Goal: Task Accomplishment & Management: Manage account settings

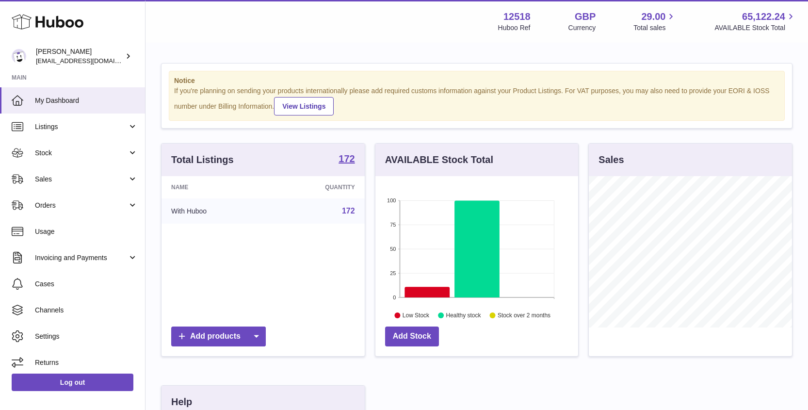
scroll to position [151, 203]
drag, startPoint x: 70, startPoint y: 153, endPoint x: 73, endPoint y: 161, distance: 7.8
click at [70, 154] on span "Stock" at bounding box center [81, 152] width 93 height 9
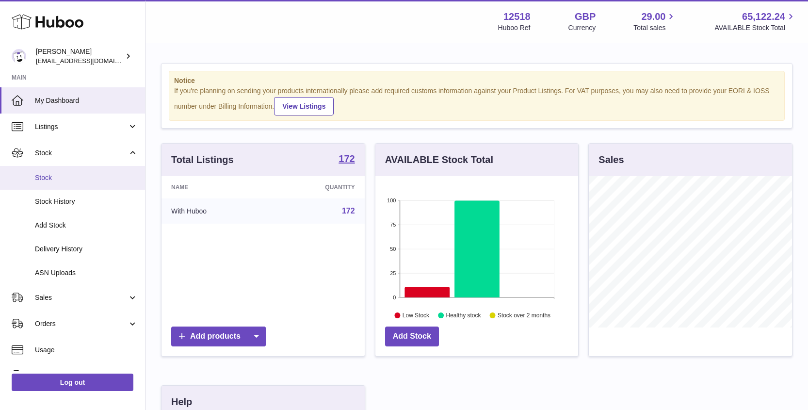
click at [56, 172] on link "Stock" at bounding box center [72, 178] width 145 height 24
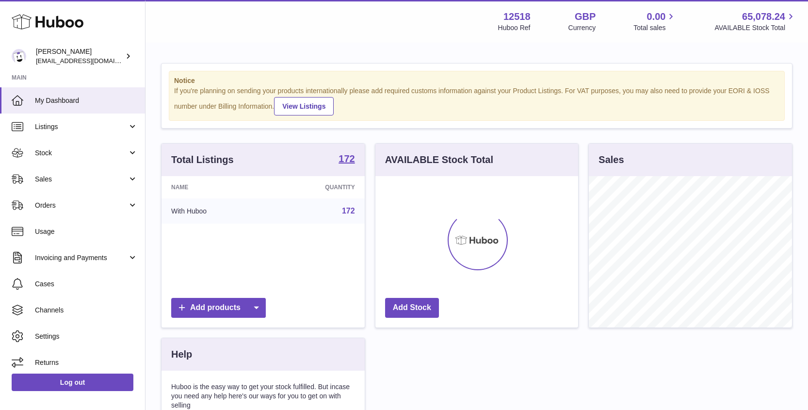
scroll to position [151, 203]
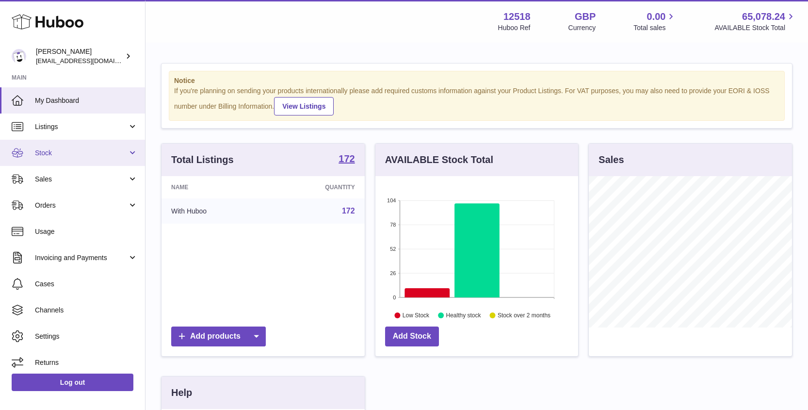
click at [76, 155] on span "Stock" at bounding box center [81, 152] width 93 height 9
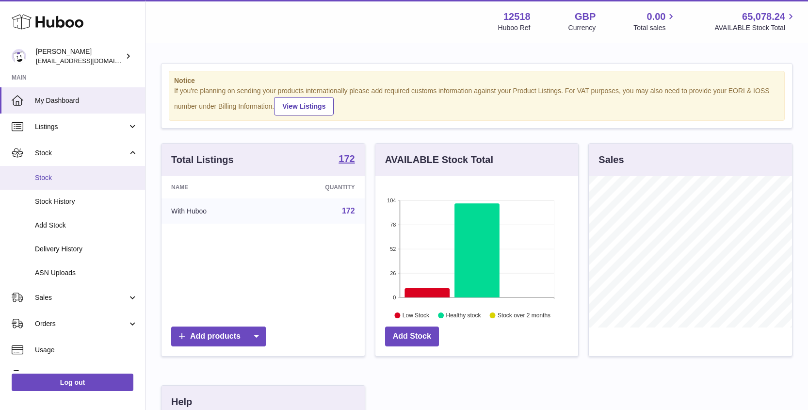
click at [66, 175] on span "Stock" at bounding box center [86, 177] width 103 height 9
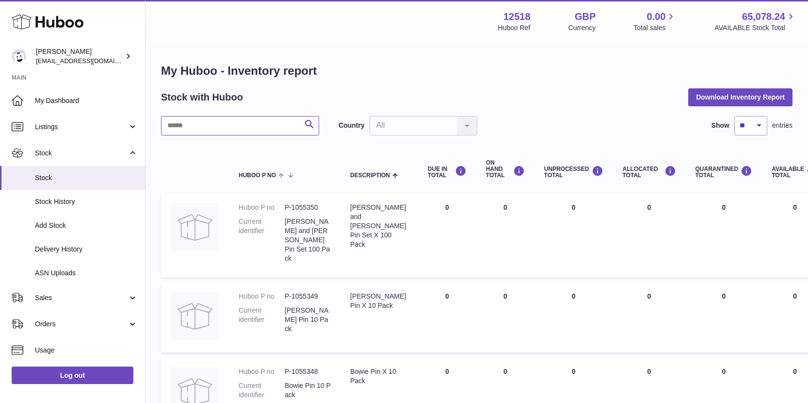
click at [271, 122] on input "text" at bounding box center [240, 125] width 158 height 19
paste input "*******"
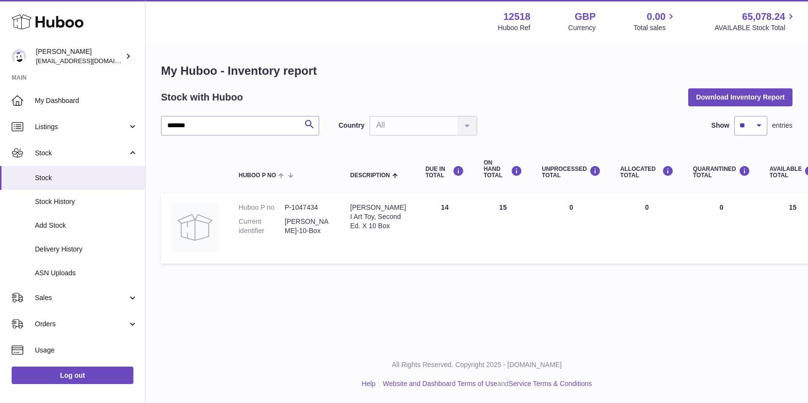
drag, startPoint x: 498, startPoint y: 210, endPoint x: 471, endPoint y: 206, distance: 26.9
click at [474, 204] on td "ON HAND Total 15" at bounding box center [503, 228] width 58 height 70
drag, startPoint x: 204, startPoint y: 127, endPoint x: 130, endPoint y: 118, distance: 74.7
click at [133, 124] on div "Huboo Caitlin Derer caitlin@fancylamp.co Main My Dashboard Listings Not with Hu…" at bounding box center [404, 201] width 808 height 403
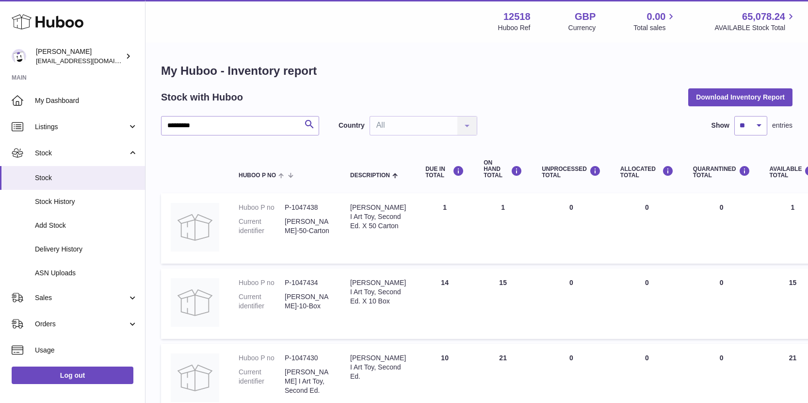
drag, startPoint x: 502, startPoint y: 206, endPoint x: 519, endPoint y: 158, distance: 50.8
click at [479, 205] on td "ON HAND Total 1" at bounding box center [503, 228] width 58 height 70
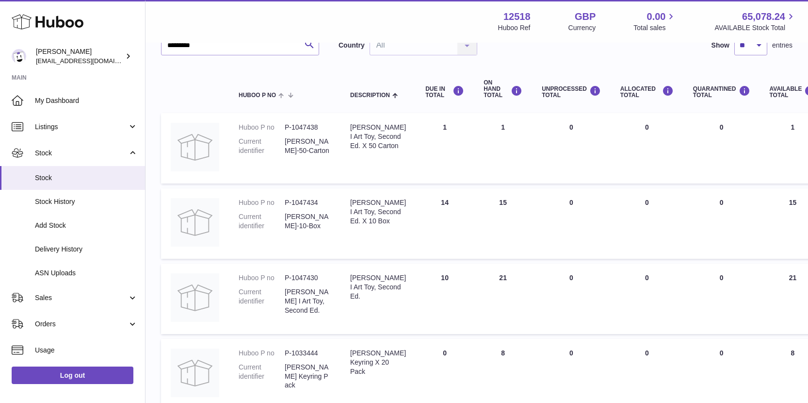
scroll to position [64, 0]
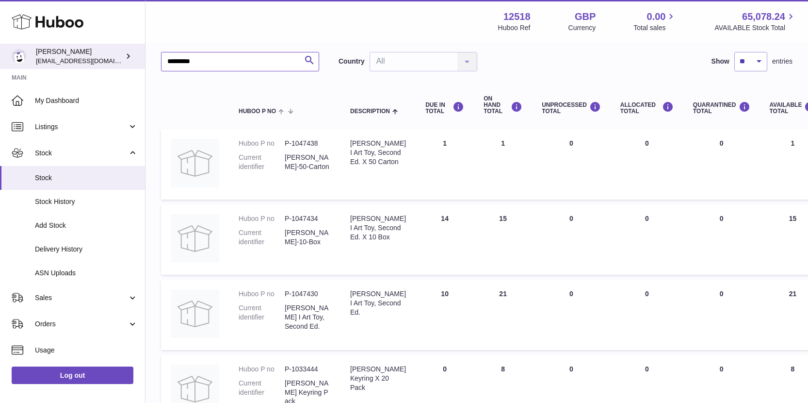
drag, startPoint x: 169, startPoint y: 53, endPoint x: 124, endPoint y: 53, distance: 45.1
paste input "*******"
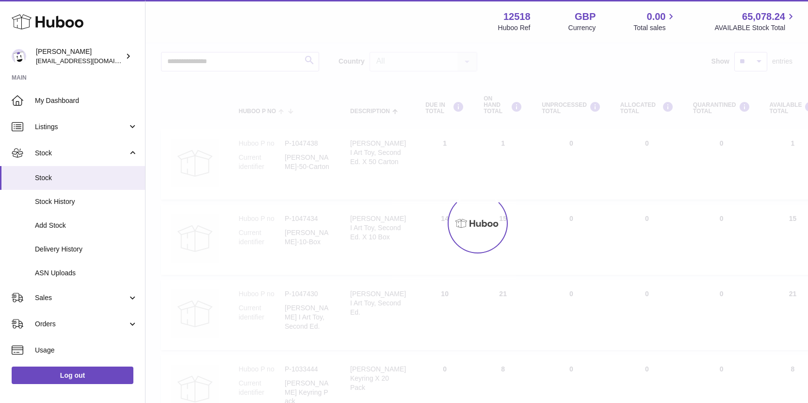
click at [230, 59] on div at bounding box center [477, 223] width 663 height 359
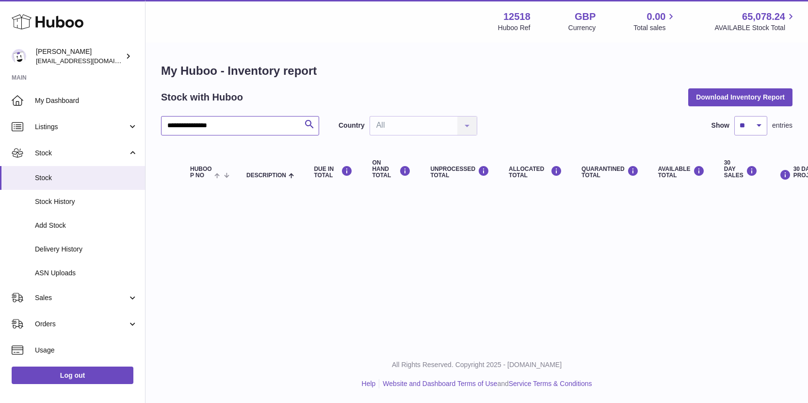
drag, startPoint x: 193, startPoint y: 118, endPoint x: 303, endPoint y: 137, distance: 112.3
click at [286, 142] on div "**********" at bounding box center [477, 155] width 632 height 78
type input "*******"
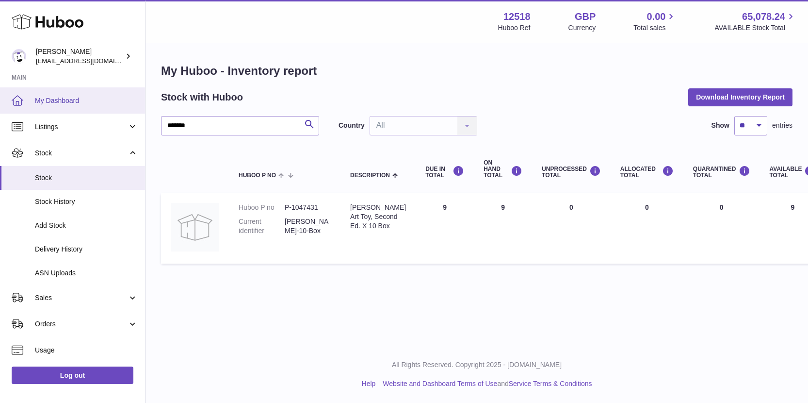
click at [65, 97] on span "My Dashboard" at bounding box center [86, 100] width 103 height 9
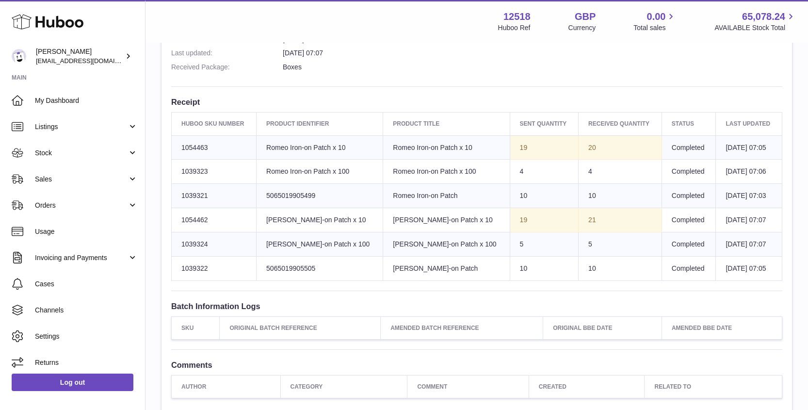
scroll to position [314, 0]
click at [74, 100] on span "My Dashboard" at bounding box center [86, 100] width 103 height 9
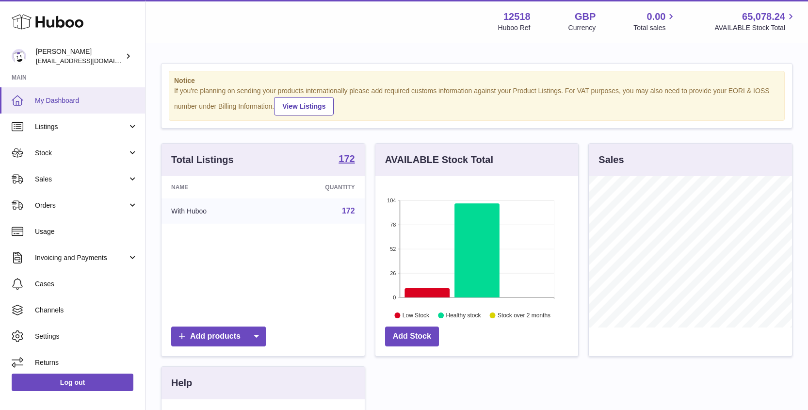
scroll to position [151, 203]
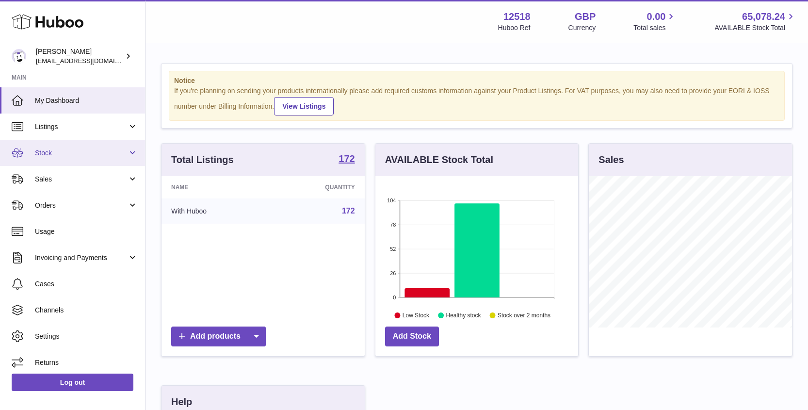
click at [52, 150] on span "Stock" at bounding box center [81, 152] width 93 height 9
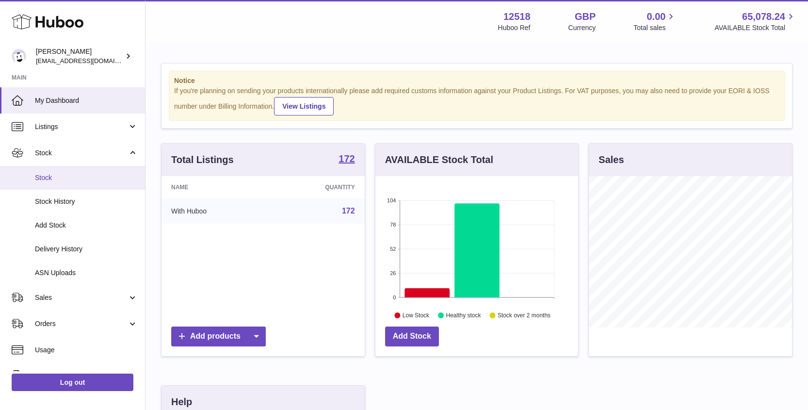
click at [48, 181] on span "Stock" at bounding box center [86, 177] width 103 height 9
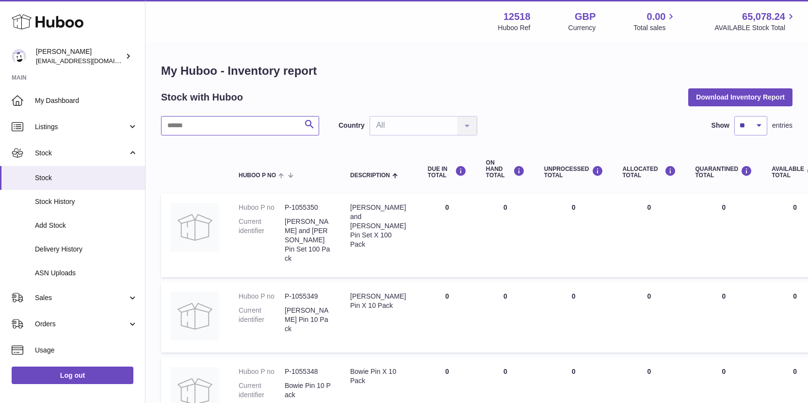
click at [283, 123] on input "text" at bounding box center [240, 125] width 158 height 19
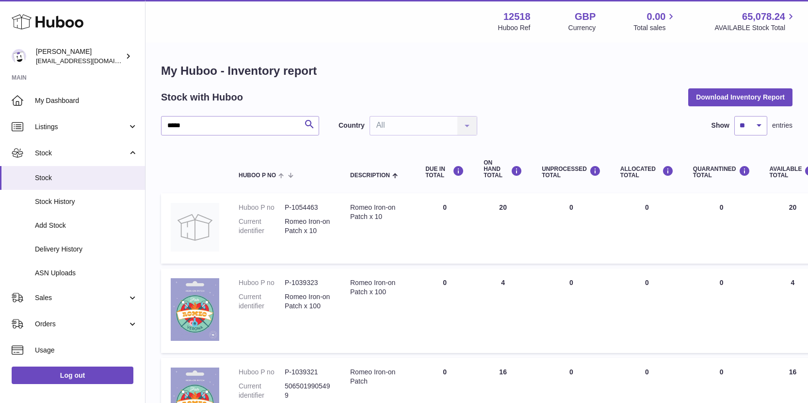
drag, startPoint x: 492, startPoint y: 207, endPoint x: 509, endPoint y: 212, distance: 18.0
click at [510, 211] on td "ON HAND Total 20" at bounding box center [503, 228] width 58 height 70
drag, startPoint x: 494, startPoint y: 282, endPoint x: 580, endPoint y: 294, distance: 87.2
click at [544, 291] on tr "Huboo P no P-1039323 Current identifier Romeo Iron-on Patch x 100 Description R…" at bounding box center [611, 310] width 901 height 84
drag, startPoint x: 501, startPoint y: 209, endPoint x: 486, endPoint y: 205, distance: 15.5
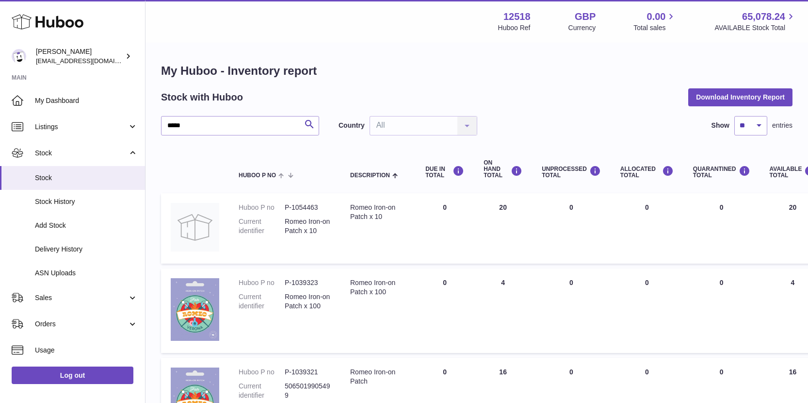
click at [485, 205] on td "ON HAND Total 20" at bounding box center [503, 228] width 58 height 70
drag, startPoint x: 193, startPoint y: 120, endPoint x: 152, endPoint y: 116, distance: 40.9
click at [152, 116] on div "My Huboo - Inventory report Stock with Huboo Download Inventory Report ***** Se…" at bounding box center [477, 337] width 663 height 587
drag, startPoint x: 183, startPoint y: 126, endPoint x: 145, endPoint y: 109, distance: 41.7
click at [148, 121] on div "My Huboo - Inventory report Stock with Huboo Download Inventory Report ***** Se…" at bounding box center [477, 337] width 663 height 587
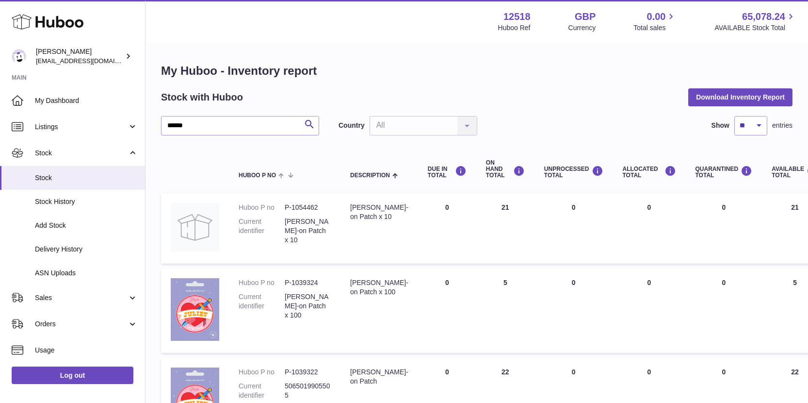
drag, startPoint x: 479, startPoint y: 203, endPoint x: 478, endPoint y: 233, distance: 29.6
click at [476, 204] on td "ON HAND Total 21" at bounding box center [505, 228] width 58 height 70
drag, startPoint x: 493, startPoint y: 281, endPoint x: 511, endPoint y: 273, distance: 20.0
click at [480, 280] on td "ON HAND Total 5" at bounding box center [505, 310] width 58 height 84
drag, startPoint x: 505, startPoint y: 374, endPoint x: 503, endPoint y: 366, distance: 8.0
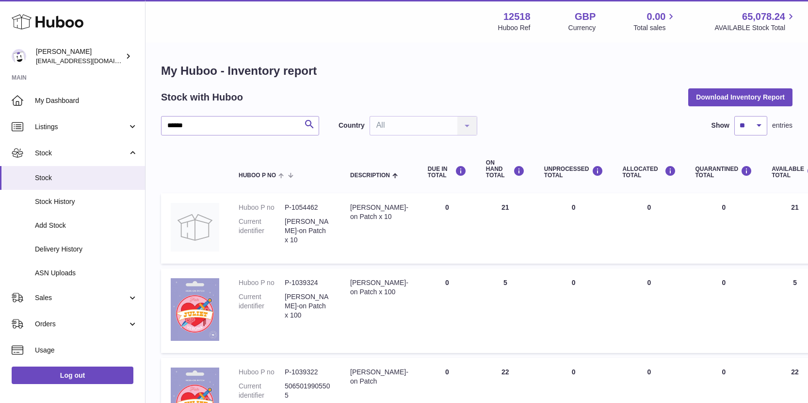
click at [487, 373] on td "ON HAND Total 22" at bounding box center [505, 400] width 58 height 84
drag, startPoint x: 215, startPoint y: 124, endPoint x: 154, endPoint y: 113, distance: 61.7
click at [147, 119] on div "My Huboo - Inventory report Stock with Huboo Download Inventory Report ****** S…" at bounding box center [477, 337] width 663 height 587
paste input "*"
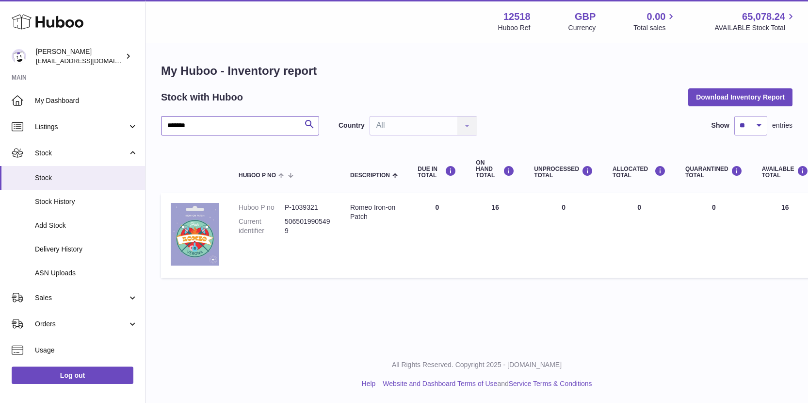
drag, startPoint x: 202, startPoint y: 123, endPoint x: 145, endPoint y: 123, distance: 56.8
click at [147, 122] on div "My Huboo - Inventory report Stock with Huboo Download Inventory Report ******* …" at bounding box center [477, 173] width 663 height 258
drag, startPoint x: 214, startPoint y: 126, endPoint x: 144, endPoint y: 119, distance: 70.7
click at [146, 119] on div "My Huboo - Inventory report Stock with Huboo Download Inventory Report ******* …" at bounding box center [477, 173] width 663 height 258
paste input "text"
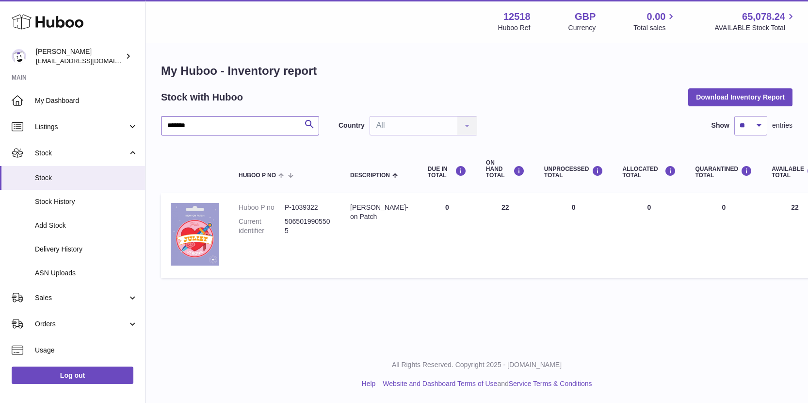
drag, startPoint x: 201, startPoint y: 125, endPoint x: 154, endPoint y: 122, distance: 47.2
click at [153, 123] on div "My Huboo - Inventory report Stock with Huboo Download Inventory Report ******* …" at bounding box center [477, 173] width 663 height 258
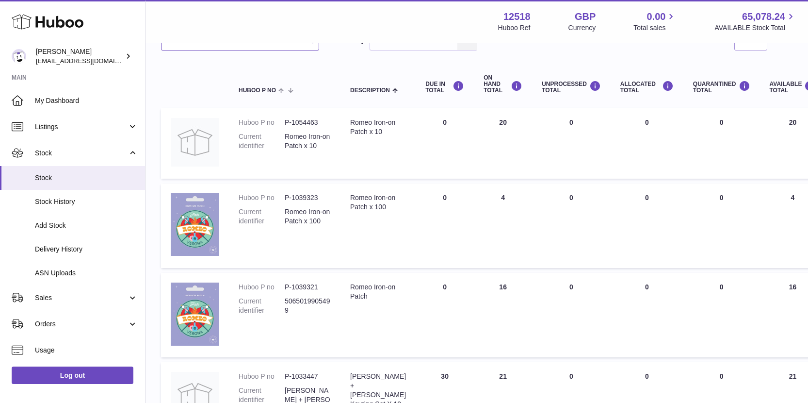
scroll to position [89, 0]
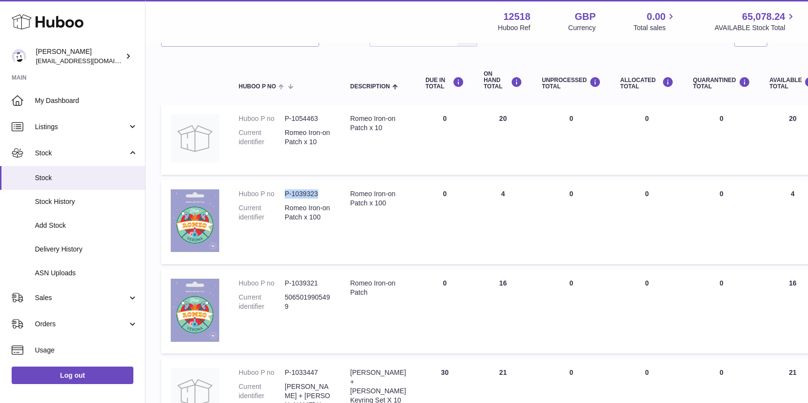
drag, startPoint x: 319, startPoint y: 194, endPoint x: 286, endPoint y: 191, distance: 33.1
click at [286, 191] on dd "P-1039323" at bounding box center [308, 193] width 46 height 9
copy dd "P-1039323"
drag, startPoint x: 320, startPoint y: 117, endPoint x: 286, endPoint y: 115, distance: 34.0
click at [286, 115] on dd "P-1054463" at bounding box center [308, 118] width 46 height 9
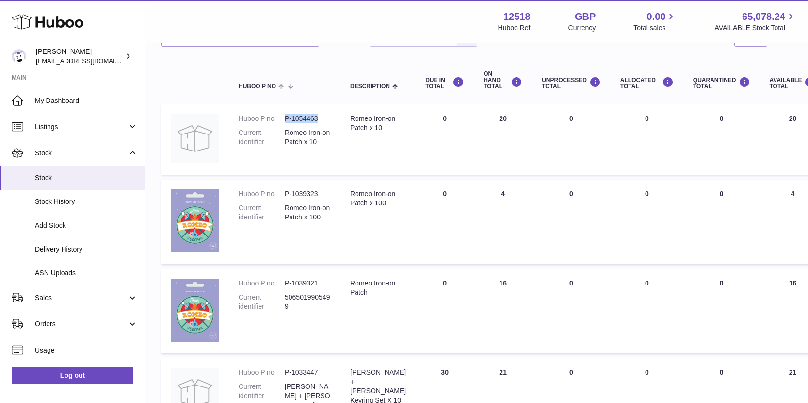
copy dd "P-1054463"
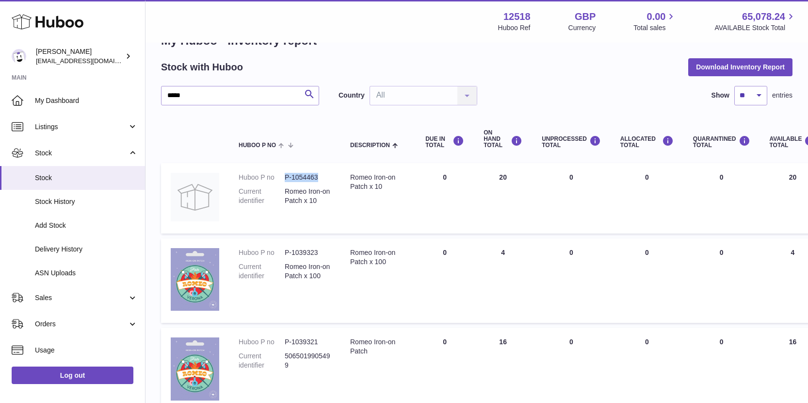
scroll to position [0, 0]
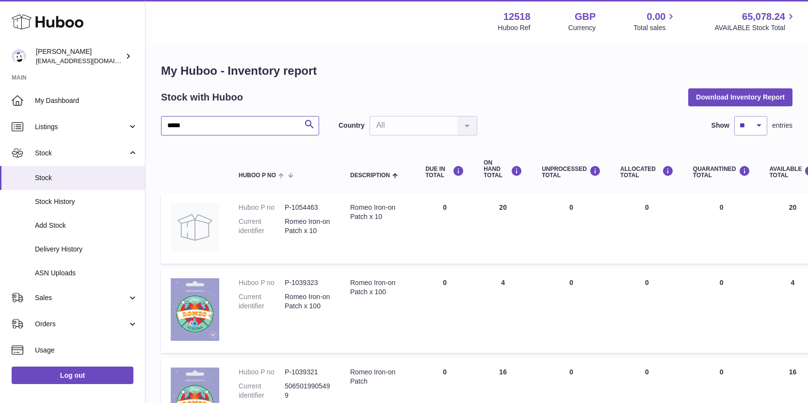
drag, startPoint x: 204, startPoint y: 126, endPoint x: 144, endPoint y: 126, distance: 59.7
click at [146, 126] on div "My Huboo - Inventory report Stock with Huboo Download Inventory Report ***** Se…" at bounding box center [477, 337] width 663 height 587
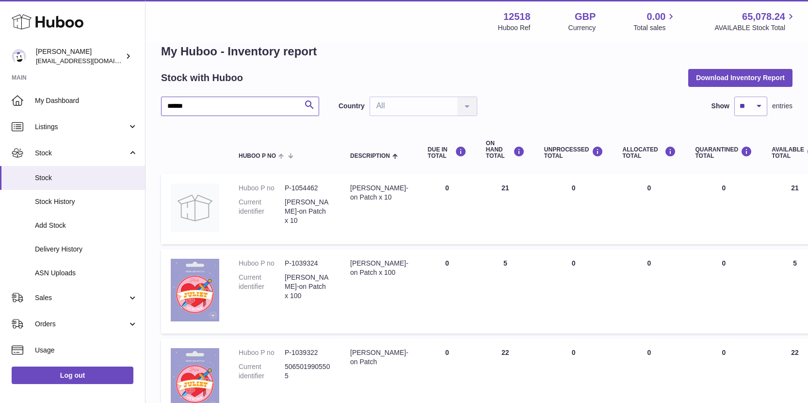
scroll to position [21, 0]
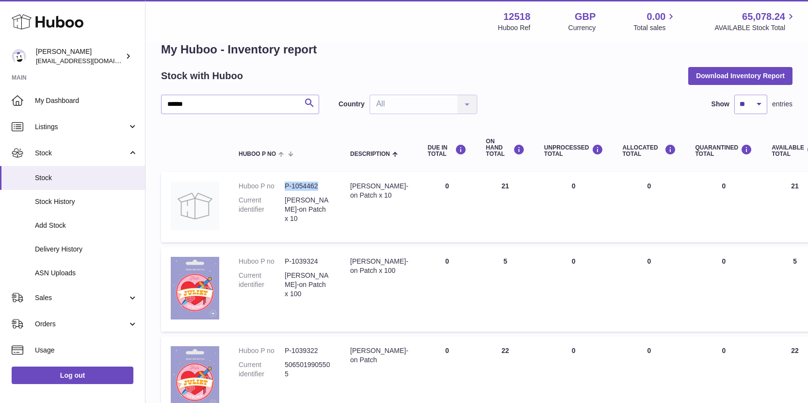
drag, startPoint x: 315, startPoint y: 185, endPoint x: 287, endPoint y: 182, distance: 28.7
click at [285, 183] on dd "P-1054462" at bounding box center [308, 185] width 46 height 9
copy dd "P-1054462"
drag, startPoint x: 321, startPoint y: 261, endPoint x: 286, endPoint y: 261, distance: 34.4
click at [286, 261] on dd "P-1039324" at bounding box center [308, 261] width 46 height 9
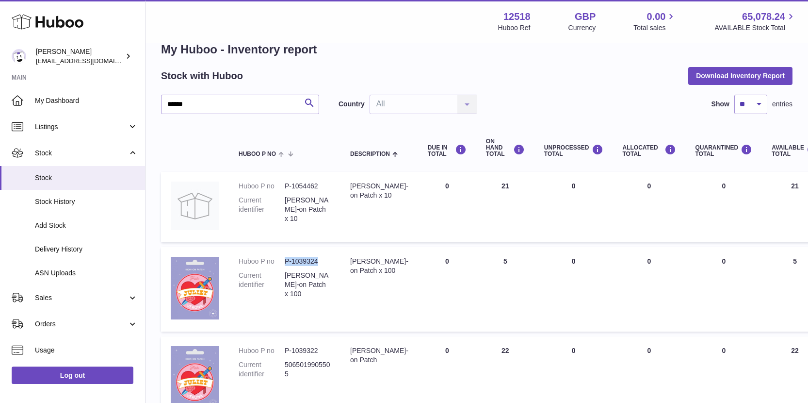
copy dd "P-1039324"
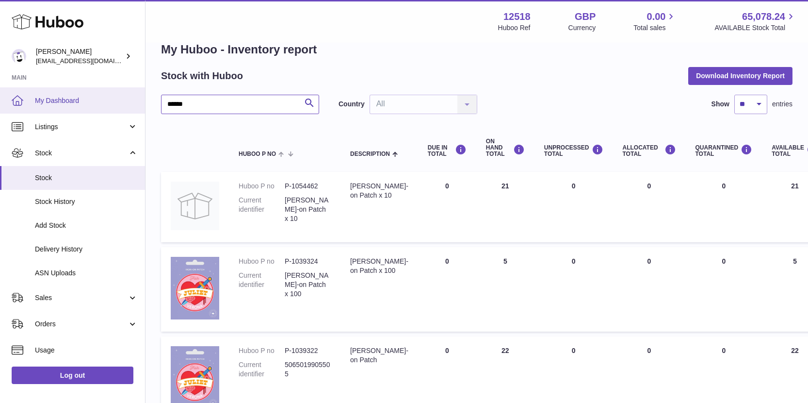
drag, startPoint x: 217, startPoint y: 109, endPoint x: 138, endPoint y: 94, distance: 79.9
click at [120, 98] on div "Huboo Caitlin Derer caitlin@fancylamp.co Main My Dashboard Listings Not with Hu…" at bounding box center [404, 322] width 808 height 687
paste input "*"
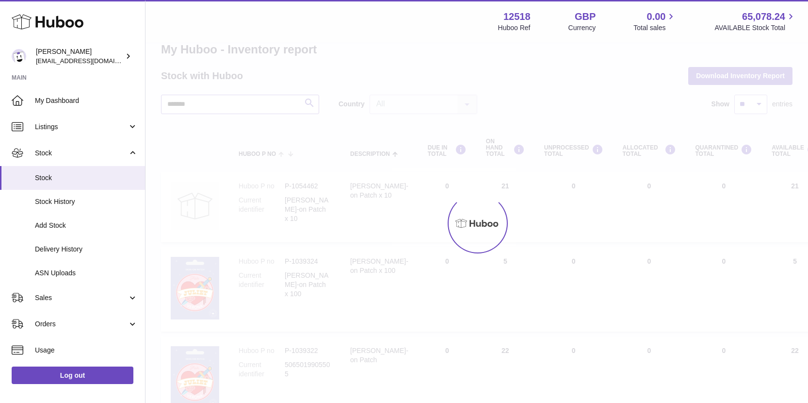
scroll to position [7, 0]
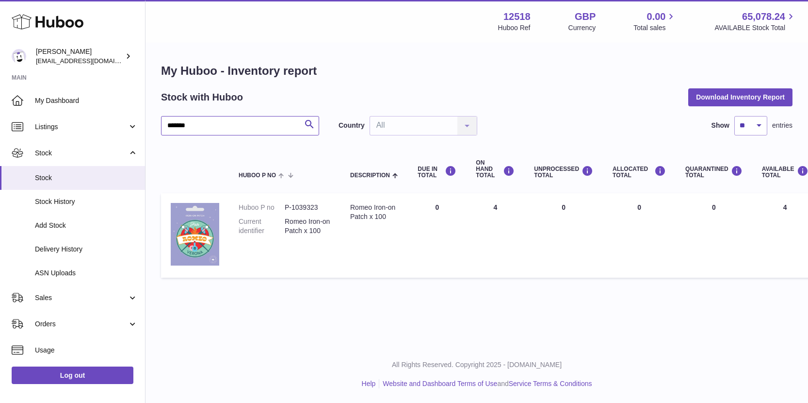
drag, startPoint x: 252, startPoint y: 111, endPoint x: 171, endPoint y: 110, distance: 81.0
click at [171, 116] on input "*******" at bounding box center [240, 125] width 158 height 19
drag, startPoint x: 213, startPoint y: 120, endPoint x: 149, endPoint y: 114, distance: 63.9
click at [147, 113] on div "My Huboo - Inventory report Stock with Huboo Download Inventory Report ******* …" at bounding box center [477, 173] width 663 height 258
paste input "text"
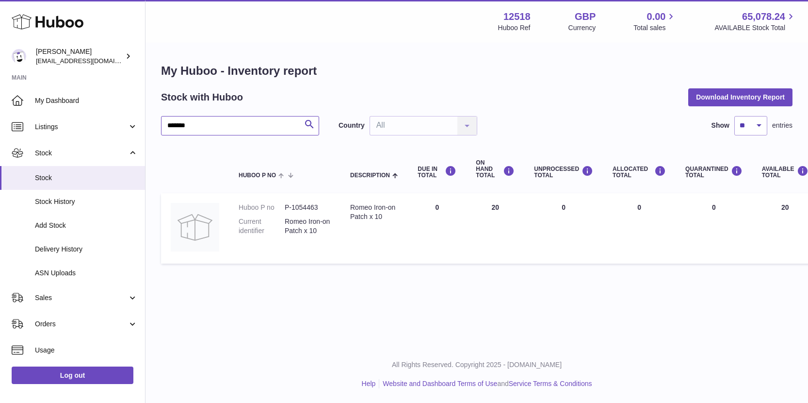
drag, startPoint x: 227, startPoint y: 117, endPoint x: 158, endPoint y: 113, distance: 69.1
click at [145, 110] on div "Huboo Caitlin Derer caitlin@fancylamp.co Main My Dashboard Listings Not with Hu…" at bounding box center [404, 201] width 808 height 403
paste input "text"
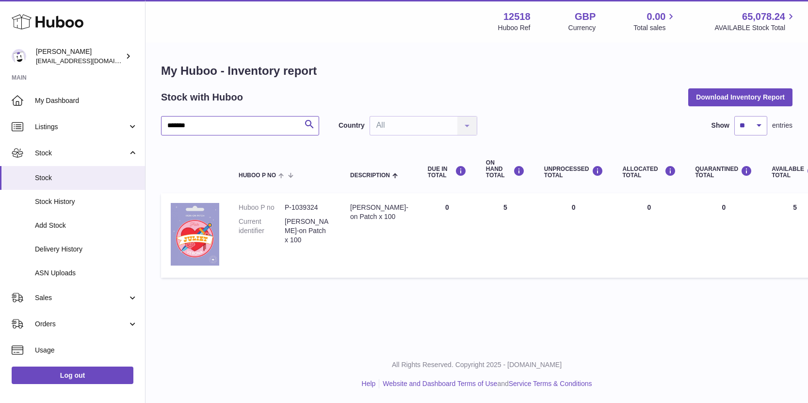
drag, startPoint x: 216, startPoint y: 116, endPoint x: 179, endPoint y: 101, distance: 39.8
click at [141, 110] on div "Huboo Caitlin Derer caitlin@fancylamp.co Main My Dashboard Listings Not with Hu…" at bounding box center [404, 201] width 808 height 403
paste input "text"
type input "*******"
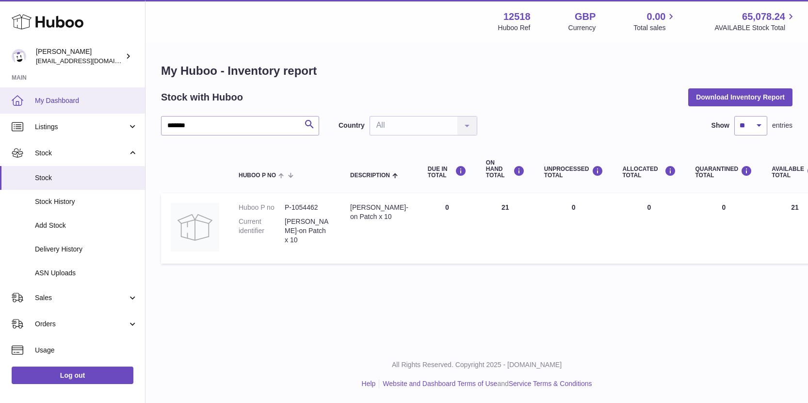
click at [59, 101] on span "My Dashboard" at bounding box center [86, 100] width 103 height 9
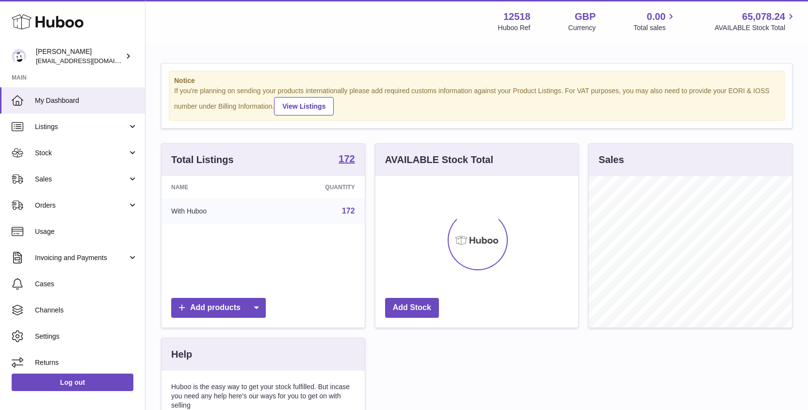
scroll to position [151, 203]
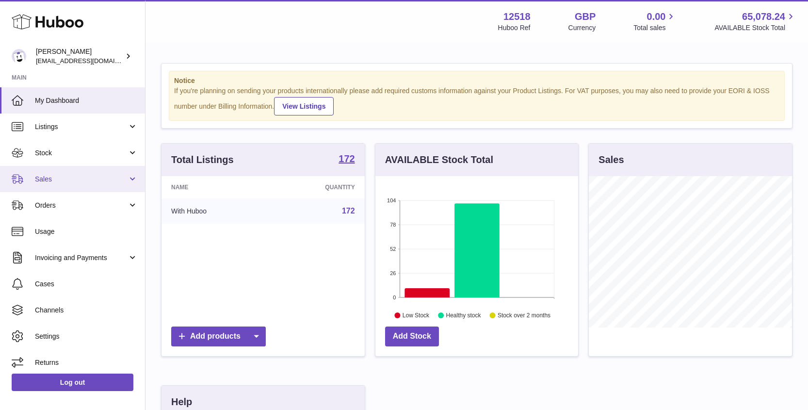
click at [42, 179] on span "Sales" at bounding box center [81, 179] width 93 height 9
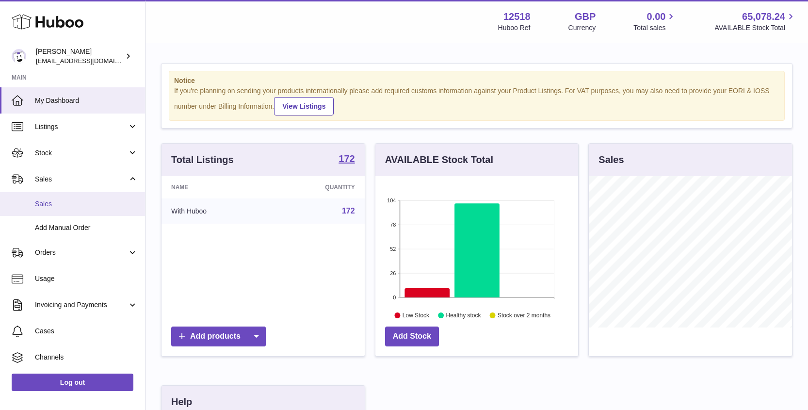
click at [45, 203] on span "Sales" at bounding box center [86, 203] width 103 height 9
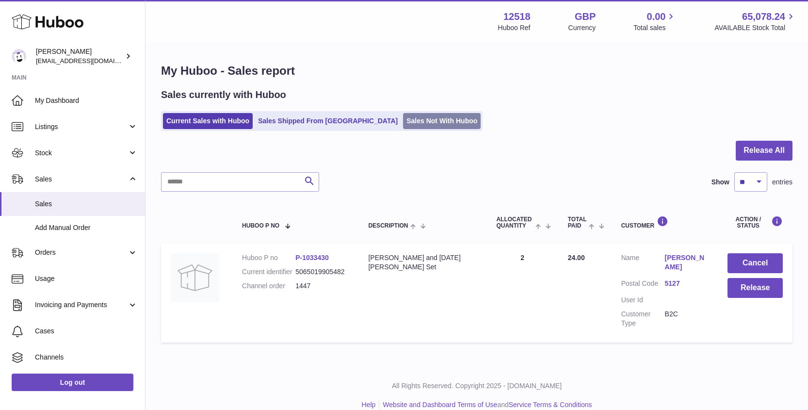
click at [414, 119] on link "Sales Not With Huboo" at bounding box center [442, 121] width 78 height 16
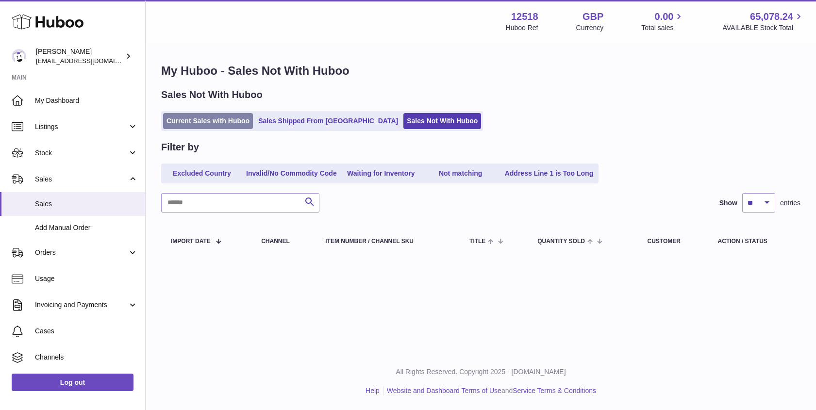
click at [221, 122] on link "Current Sales with Huboo" at bounding box center [208, 121] width 90 height 16
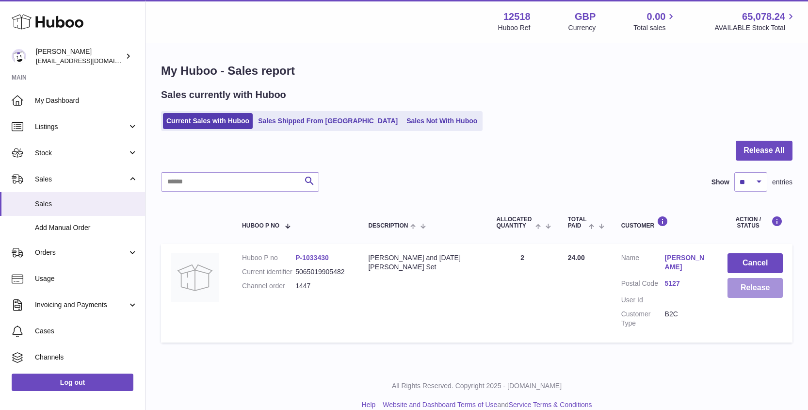
click at [763, 292] on button "Release" at bounding box center [755, 288] width 55 height 20
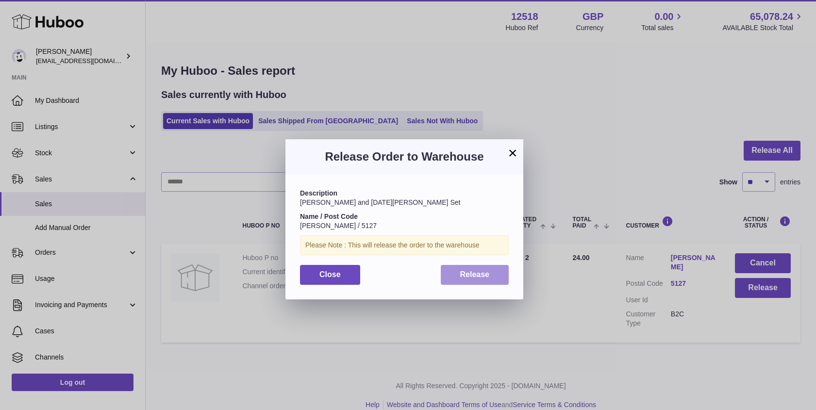
click at [493, 275] on button "Release" at bounding box center [475, 275] width 68 height 20
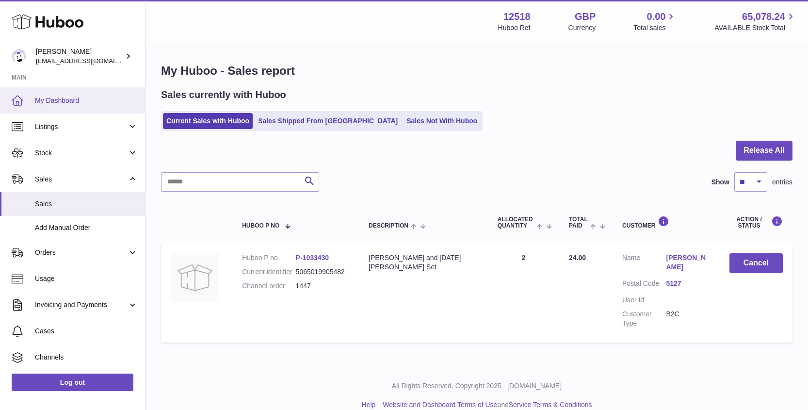
click at [66, 101] on span "My Dashboard" at bounding box center [86, 100] width 103 height 9
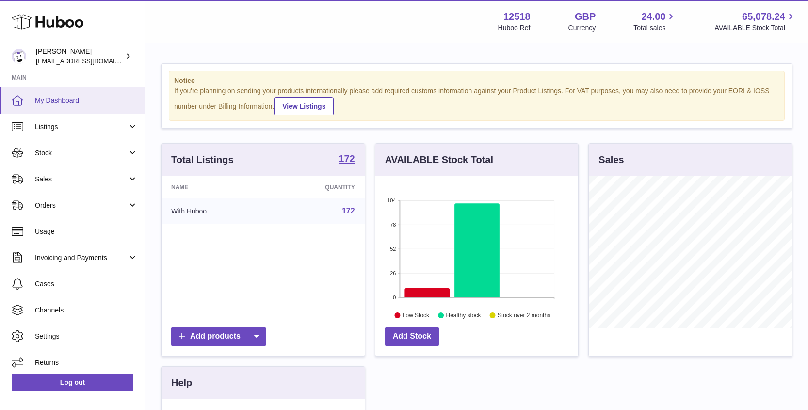
scroll to position [151, 203]
